Goal: Check status: Check status

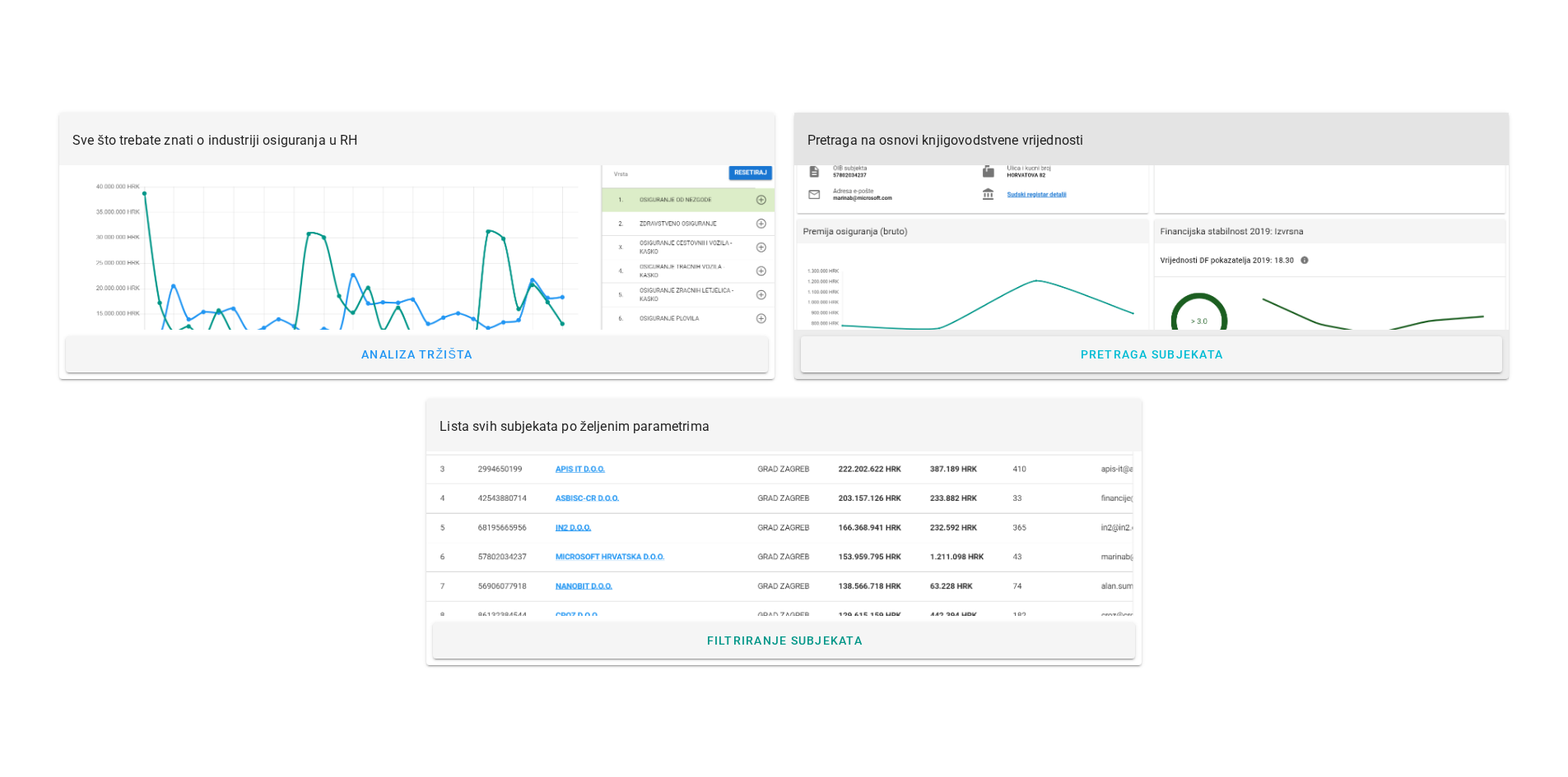
click at [991, 205] on div at bounding box center [1151, 247] width 715 height 164
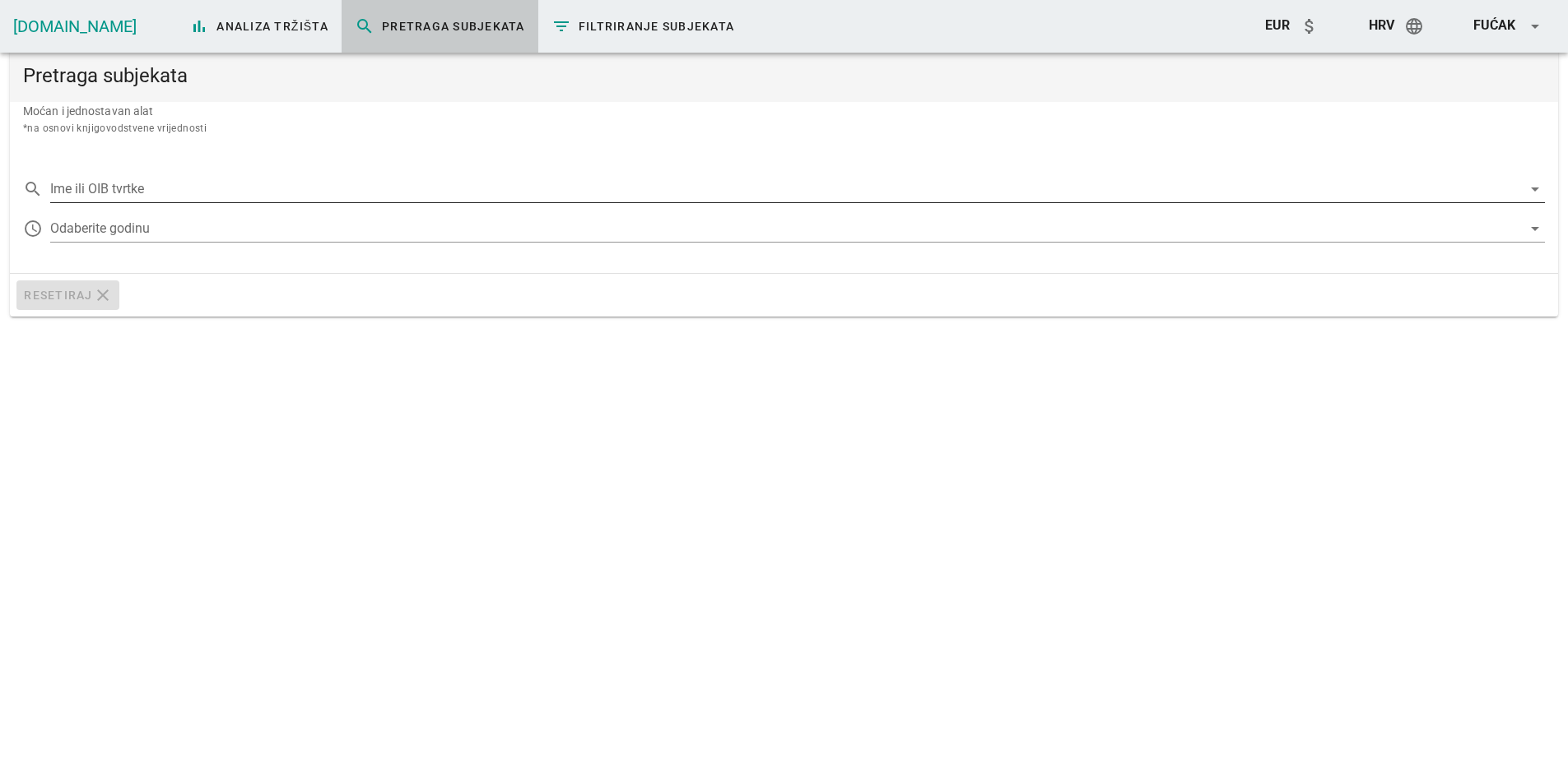
click at [139, 183] on input "Ime ili OIB tvrtke" at bounding box center [785, 189] width 1472 height 27
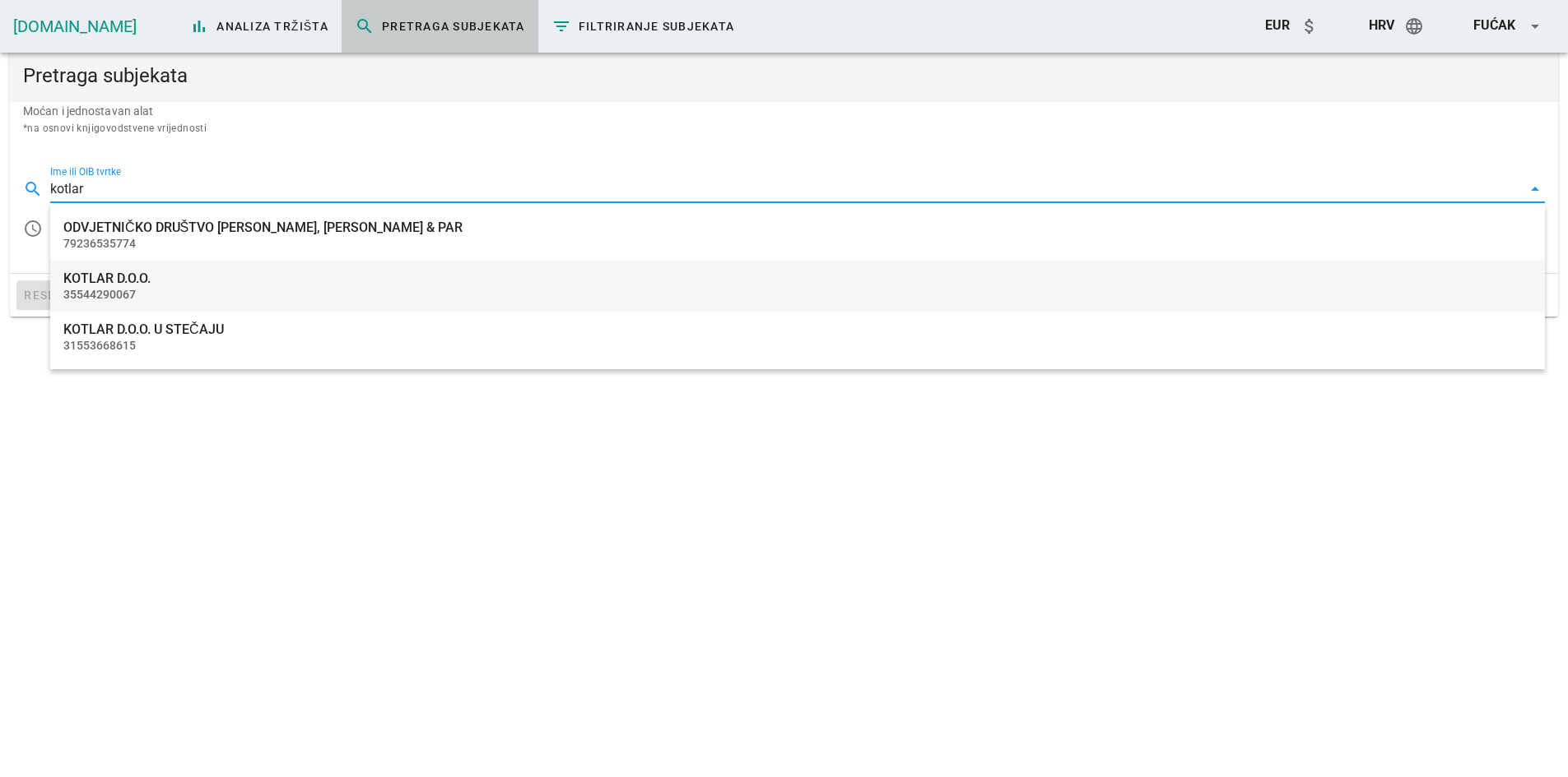
click at [148, 277] on div "KOTLAR D.O.O." at bounding box center [797, 278] width 1468 height 16
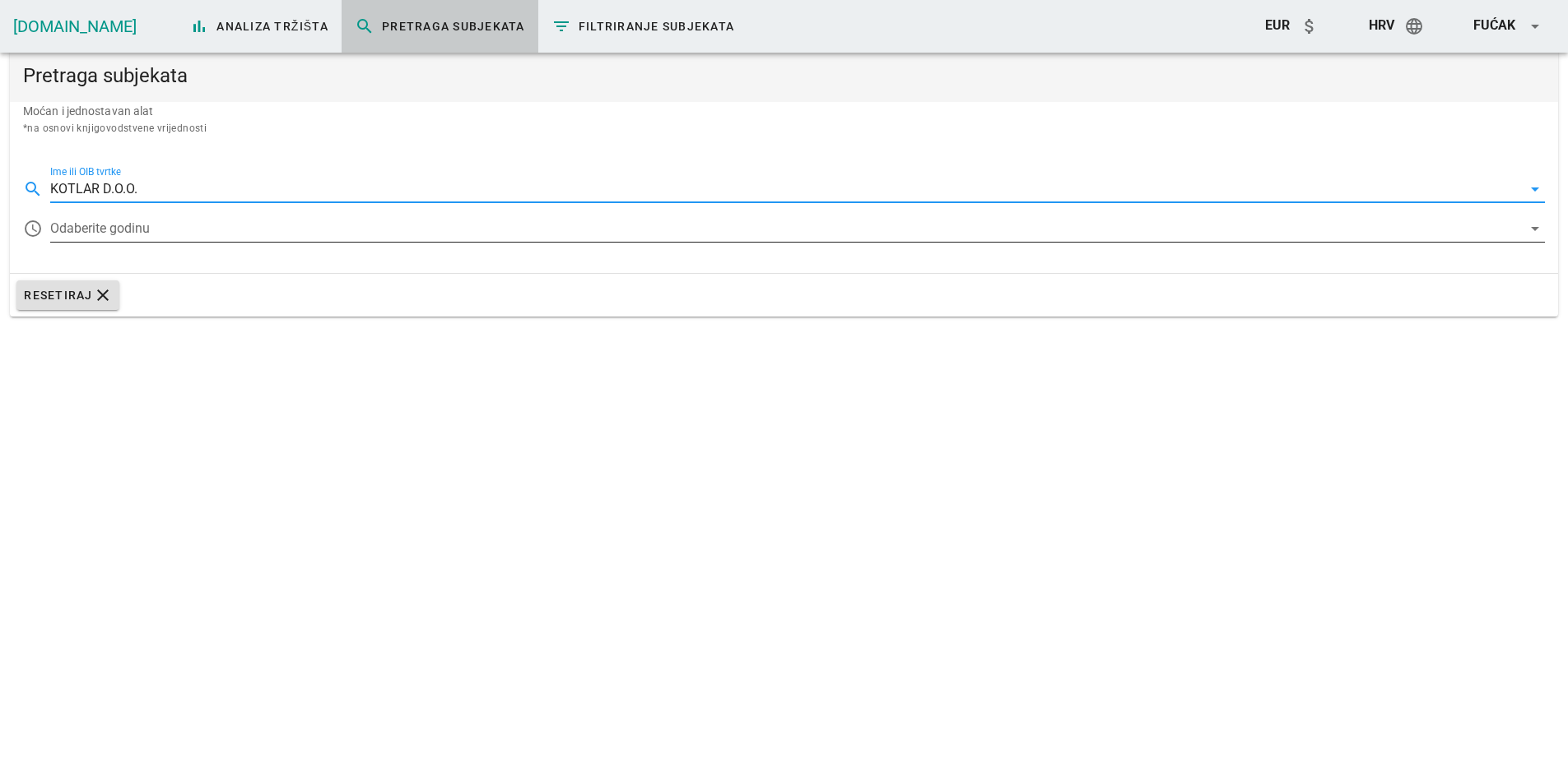
type input "KOTLAR D.O.O."
click at [132, 228] on div at bounding box center [785, 229] width 1472 height 27
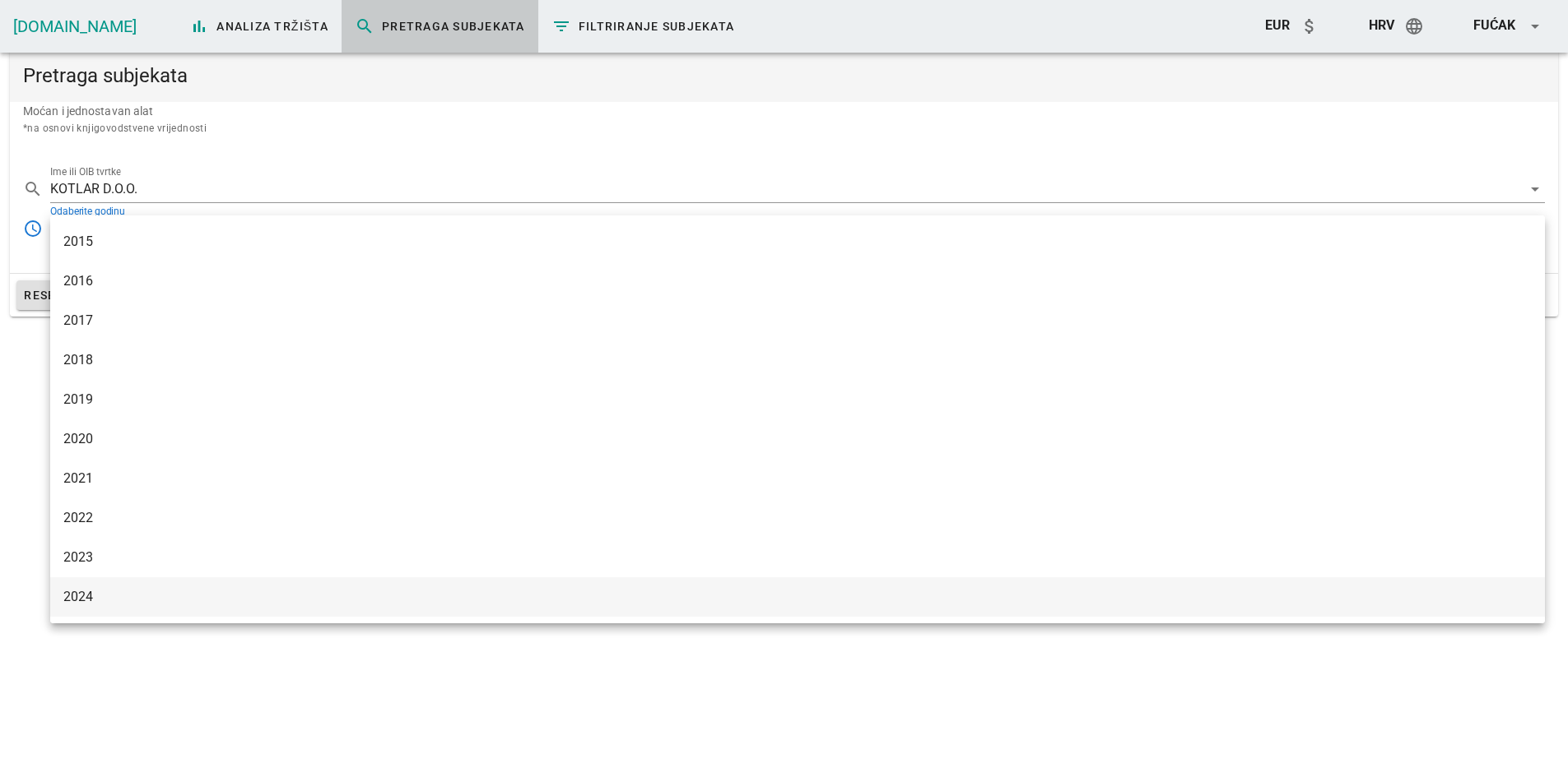
click at [100, 593] on div "2024" at bounding box center [797, 597] width 1468 height 16
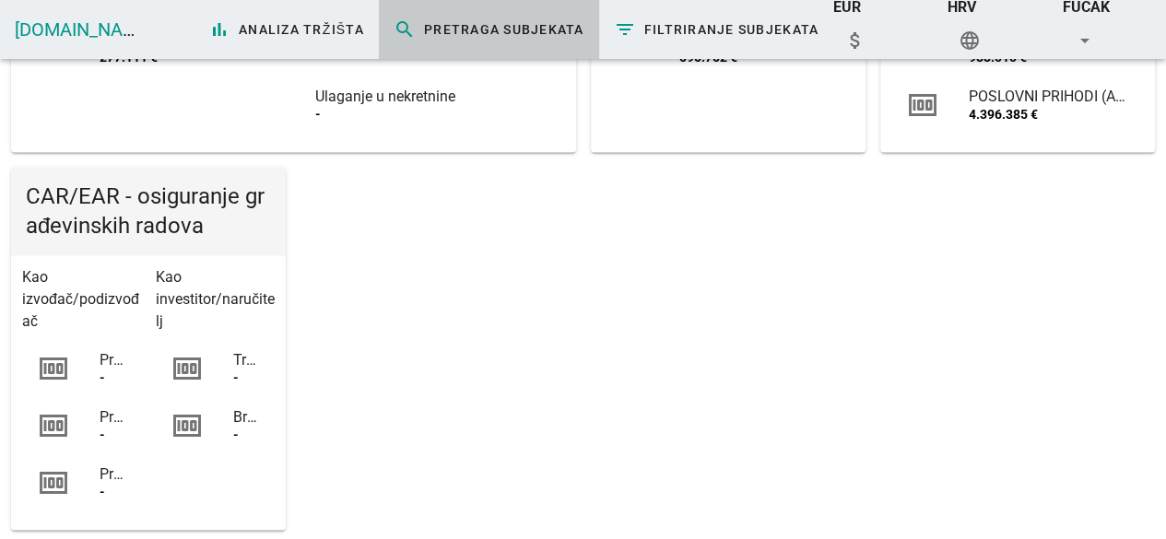
scroll to position [830, 0]
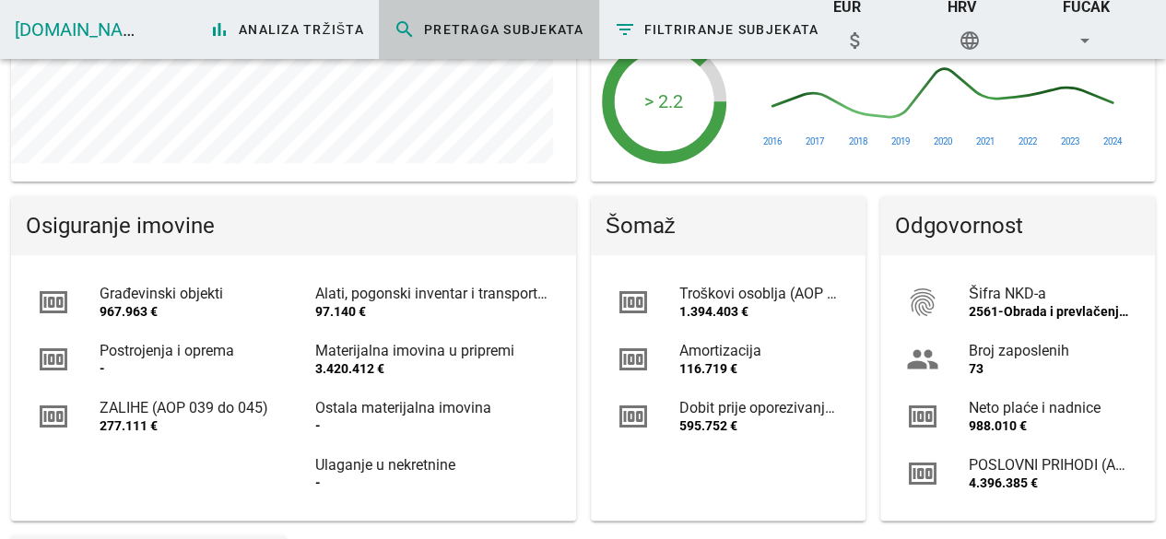
click at [1003, 307] on div "2561-Obrada i prevlačenje metala" at bounding box center [1049, 312] width 160 height 16
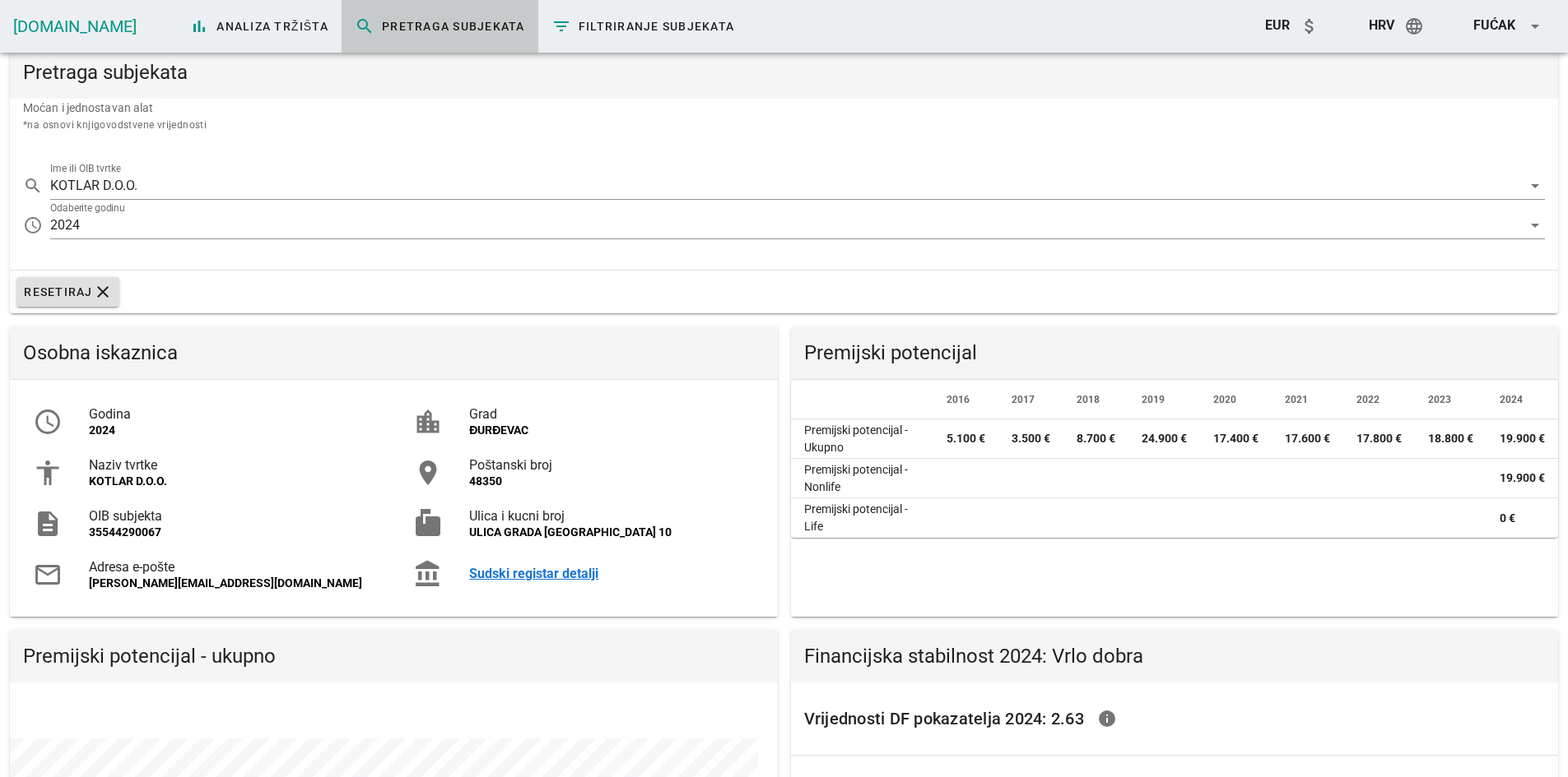
scroll to position [0, 0]
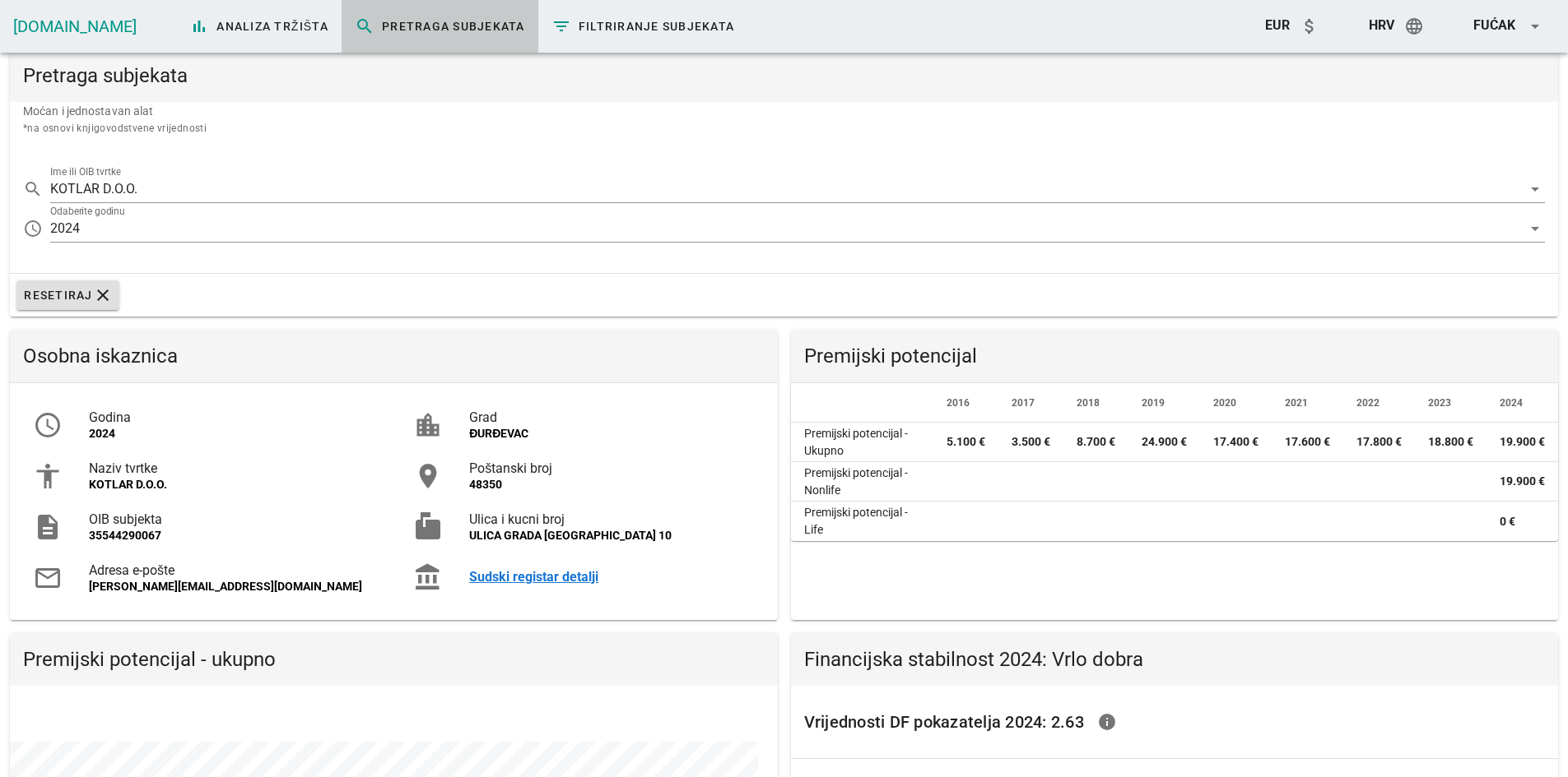
click at [560, 572] on div "Sudski registar detalji" at bounding box center [611, 577] width 285 height 16
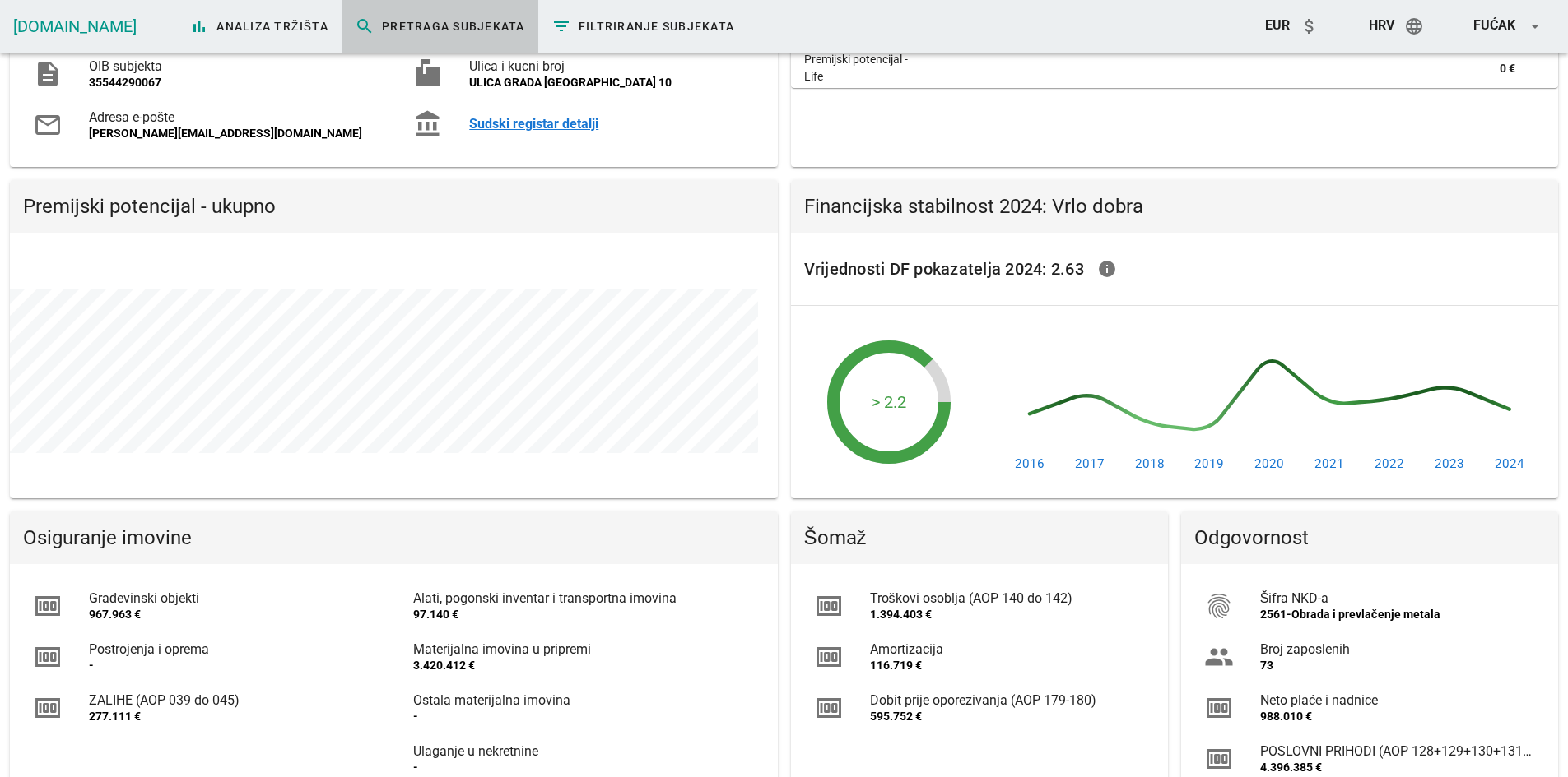
scroll to position [658, 0]
